Goal: Transaction & Acquisition: Purchase product/service

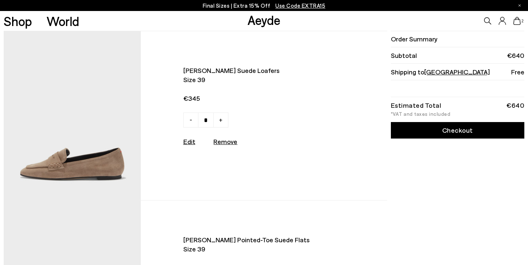
scroll to position [106, 0]
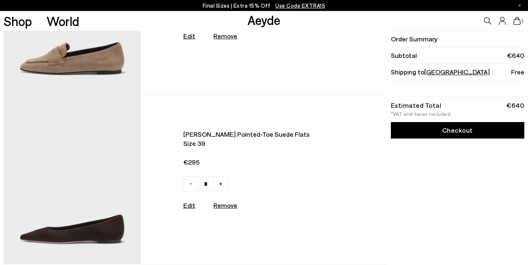
click at [88, 234] on img at bounding box center [72, 179] width 137 height 169
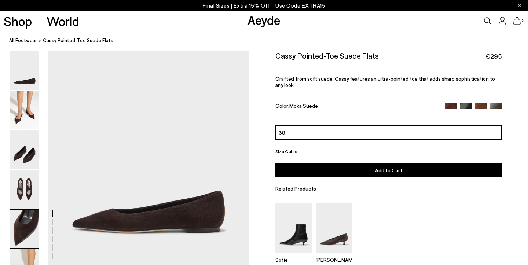
click at [24, 227] on img at bounding box center [24, 229] width 29 height 39
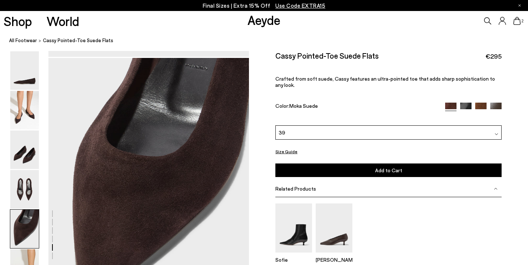
scroll to position [1022, 0]
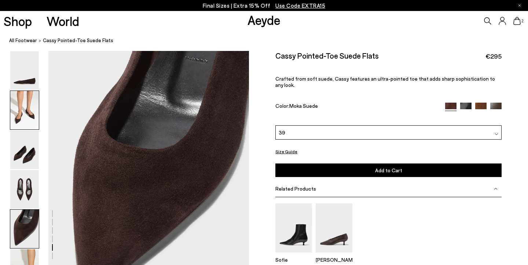
click at [26, 109] on img at bounding box center [24, 110] width 29 height 39
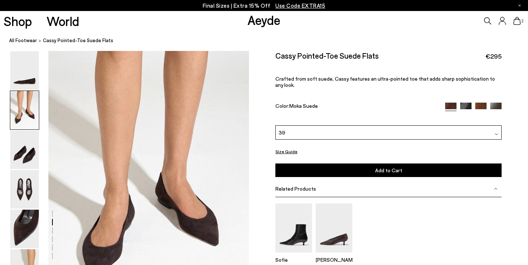
scroll to position [241, 0]
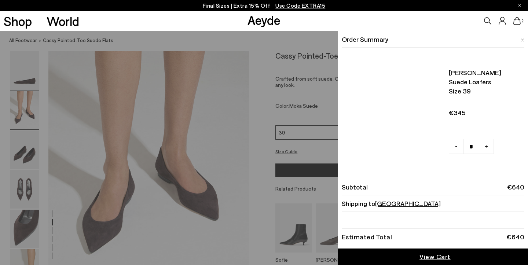
click at [516, 22] on icon at bounding box center [516, 21] width 7 height 8
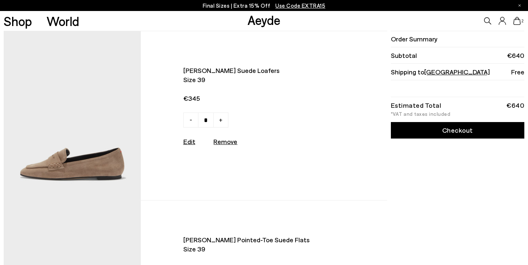
click at [101, 156] on img at bounding box center [72, 115] width 137 height 169
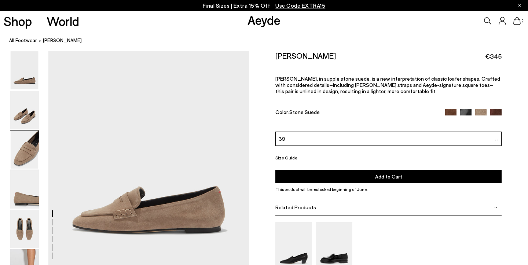
click at [26, 155] on img at bounding box center [24, 150] width 29 height 39
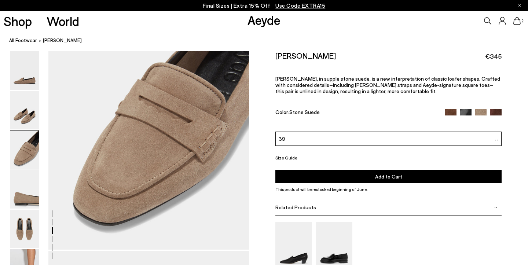
scroll to position [553, 0]
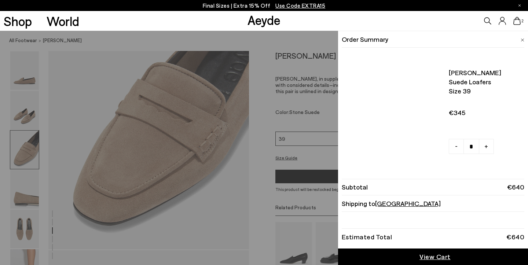
click at [517, 20] on icon at bounding box center [516, 21] width 7 height 8
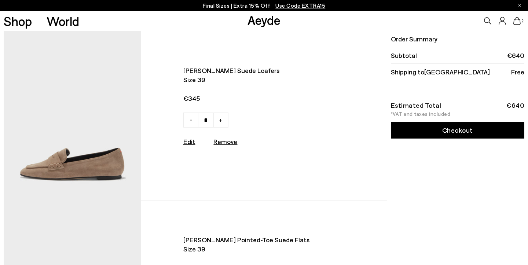
click at [442, 135] on link "Checkout" at bounding box center [457, 130] width 133 height 17
